Goal: Find specific page/section: Find specific page/section

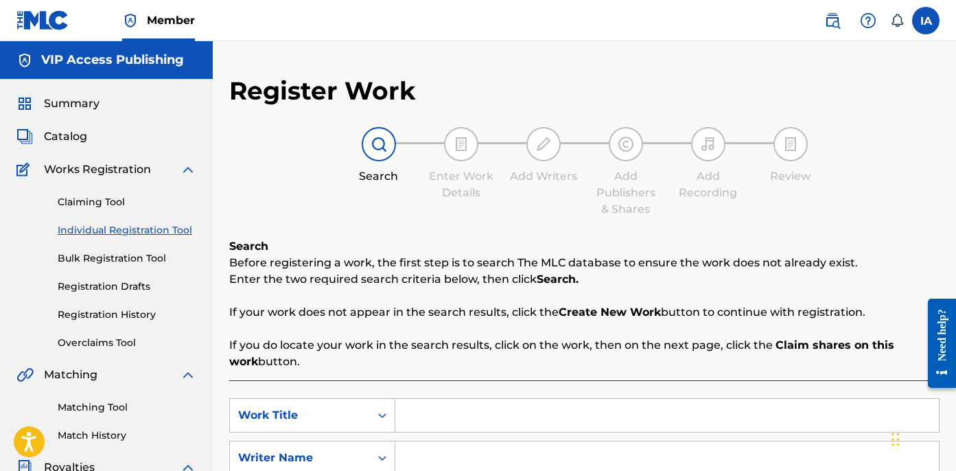
click at [467, 192] on div "Enter Work Details" at bounding box center [461, 184] width 69 height 33
click at [141, 319] on link "Registration History" at bounding box center [127, 315] width 139 height 14
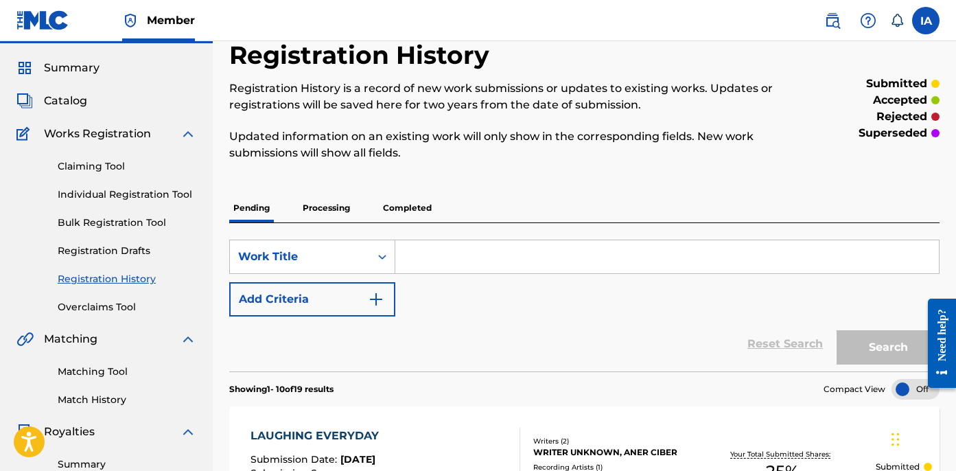
scroll to position [36, 0]
click at [122, 190] on link "Individual Registration Tool" at bounding box center [127, 194] width 139 height 14
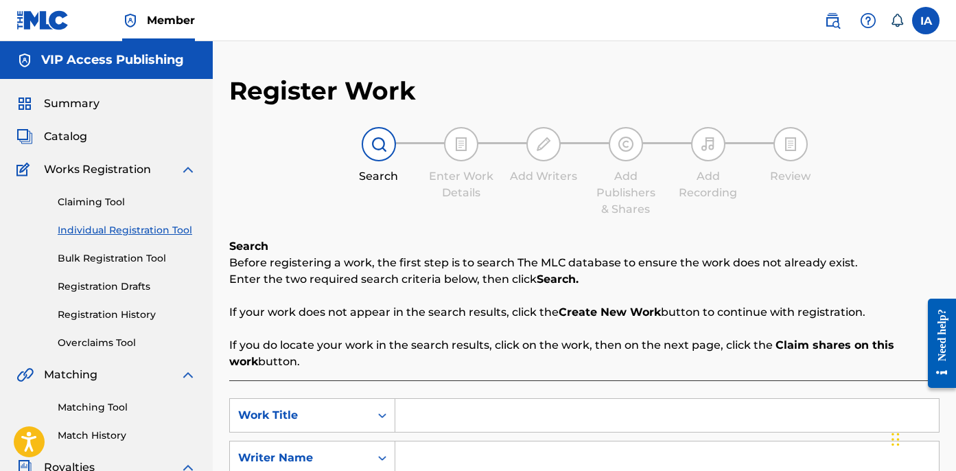
scroll to position [3, 0]
